Goal: Download file/media

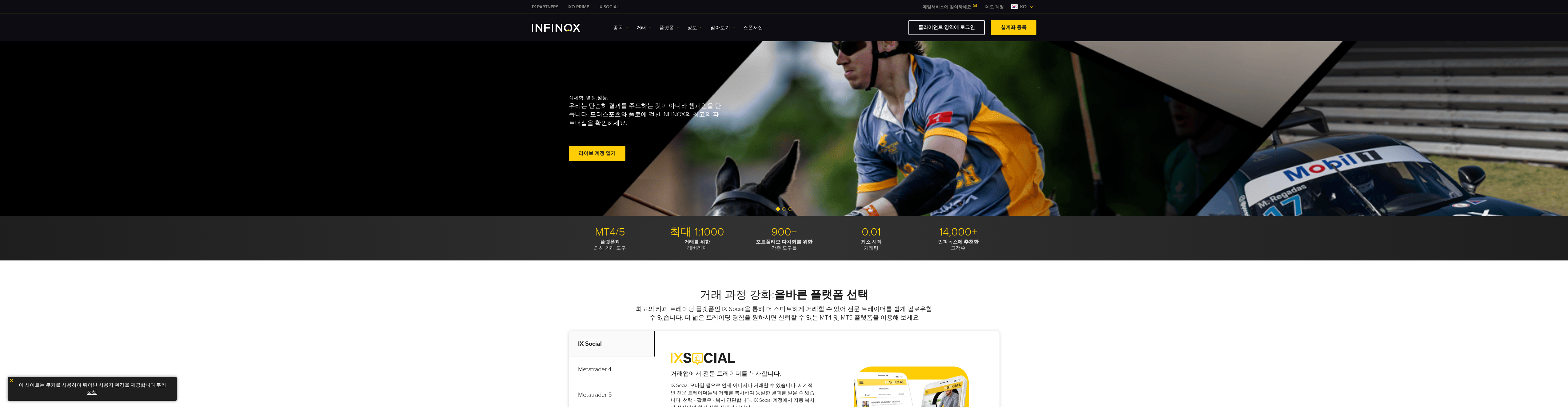
click at [1009, 26] on link "실계좌 등록" at bounding box center [1013, 27] width 46 height 15
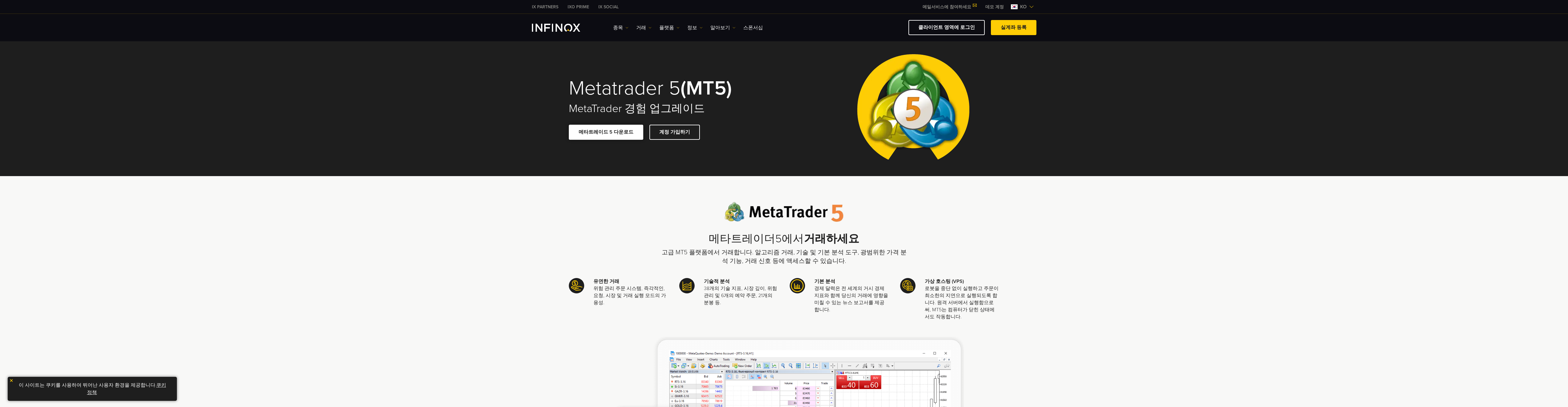
click at [604, 131] on link "메타트레이드 5 다운로드" at bounding box center [606, 132] width 74 height 15
